Goal: Navigation & Orientation: Find specific page/section

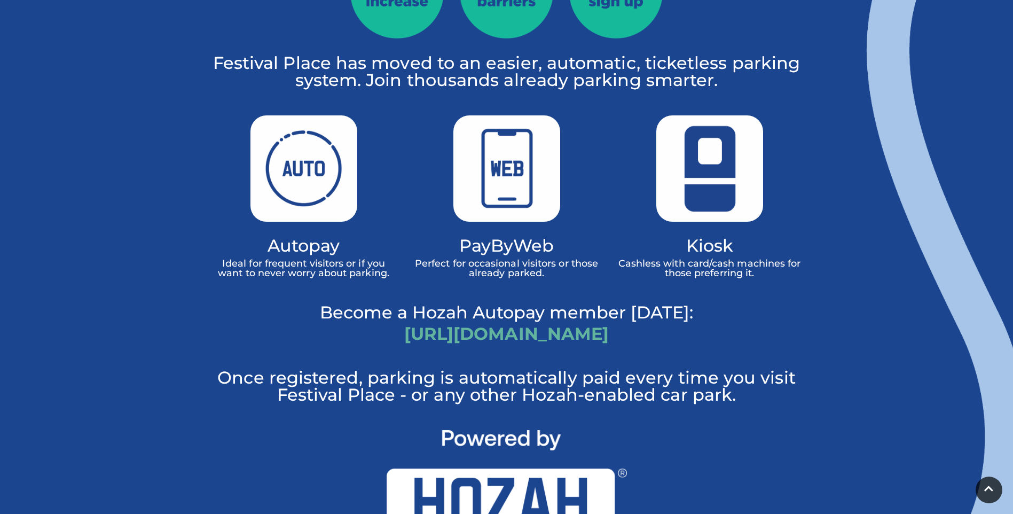
scroll to position [694, 0]
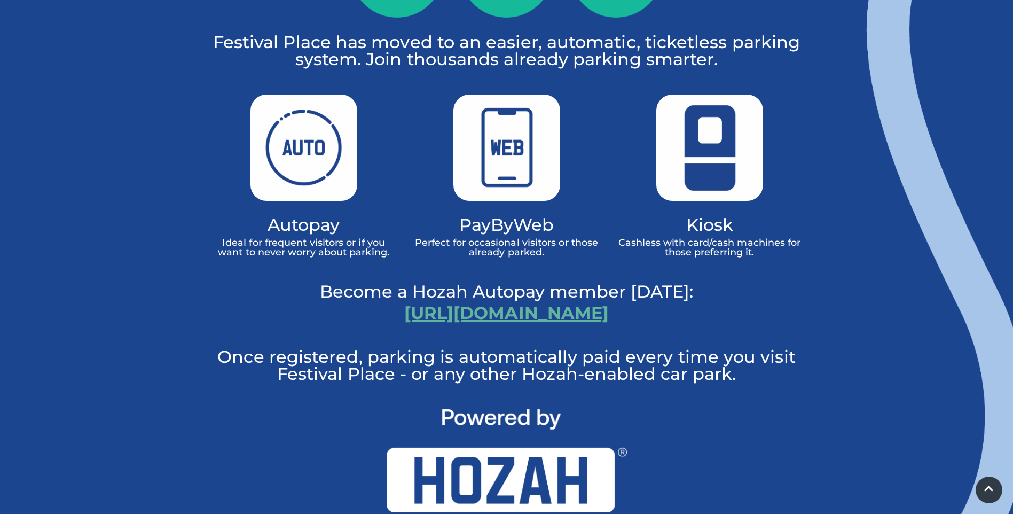
click at [609, 302] on link "https://hozah.co.uk/festivalplace" at bounding box center [506, 312] width 205 height 21
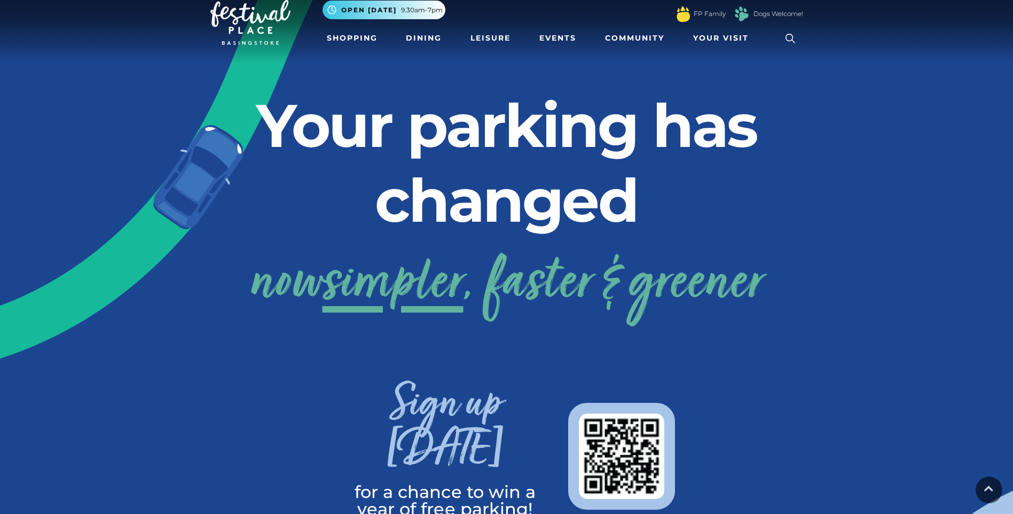
scroll to position [0, 0]
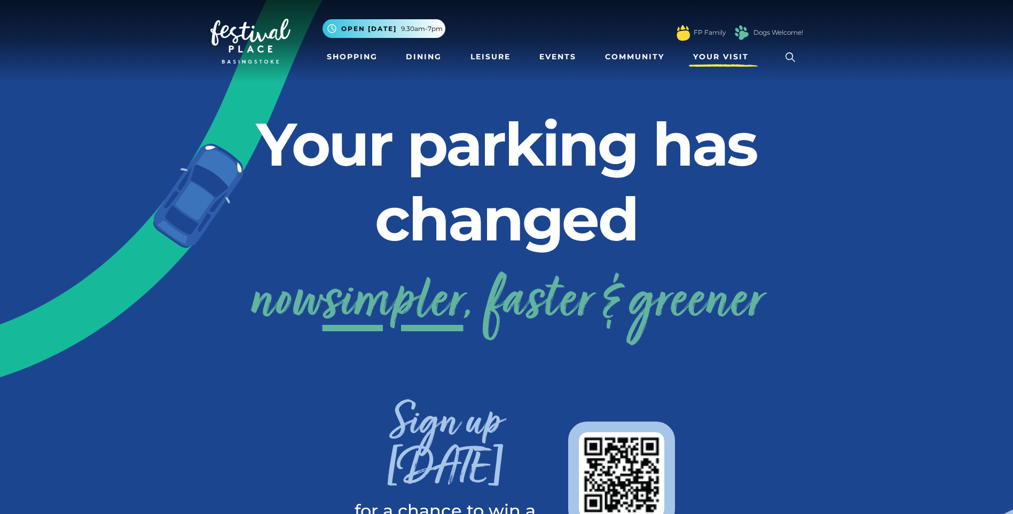
click at [724, 55] on span "Your Visit" at bounding box center [721, 56] width 56 height 11
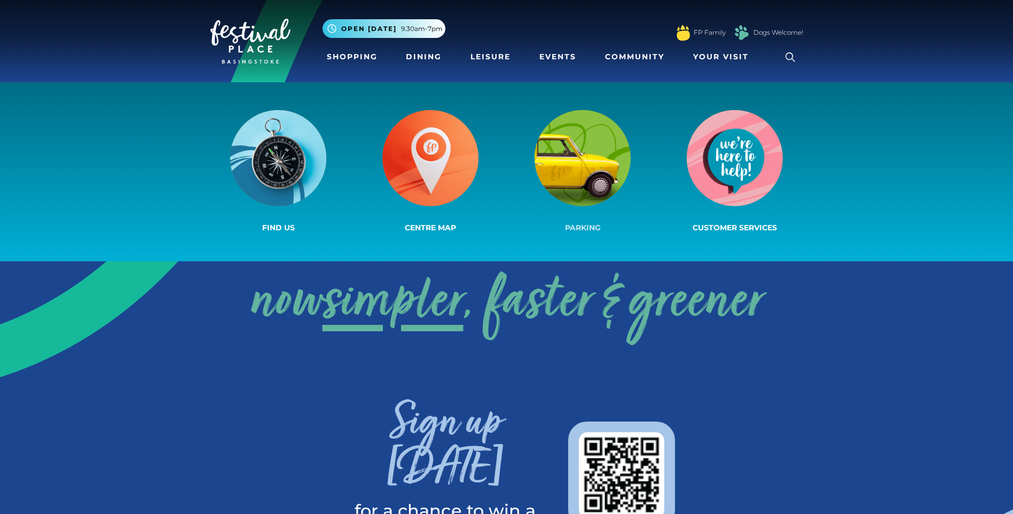
click at [583, 156] on img at bounding box center [583, 158] width 96 height 96
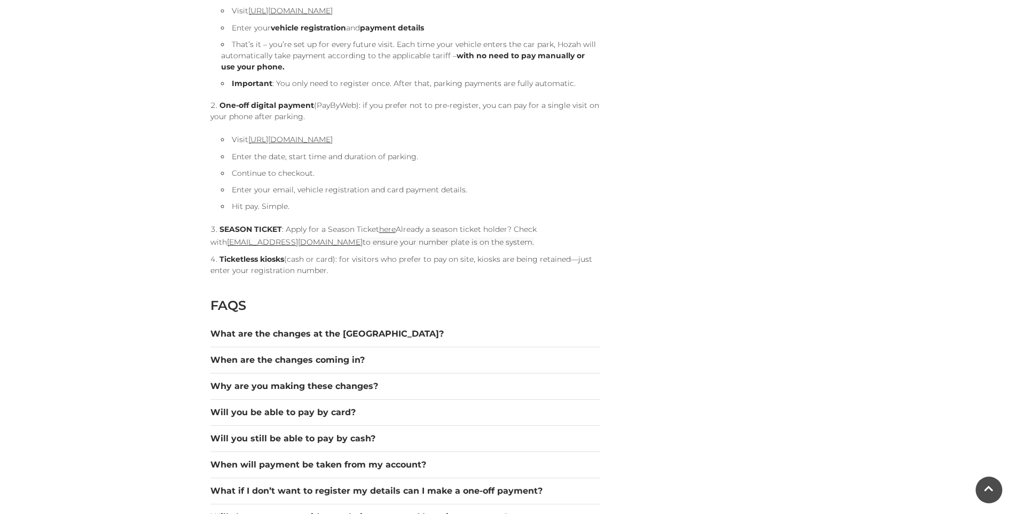
scroll to position [1229, 0]
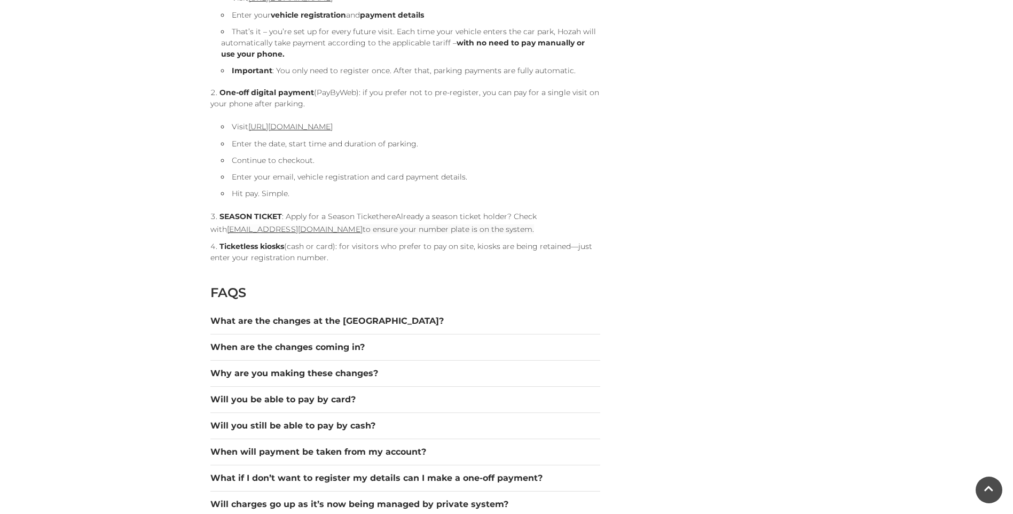
click at [385, 217] on link "here" at bounding box center [387, 217] width 17 height 10
